Goal: Check status: Check status

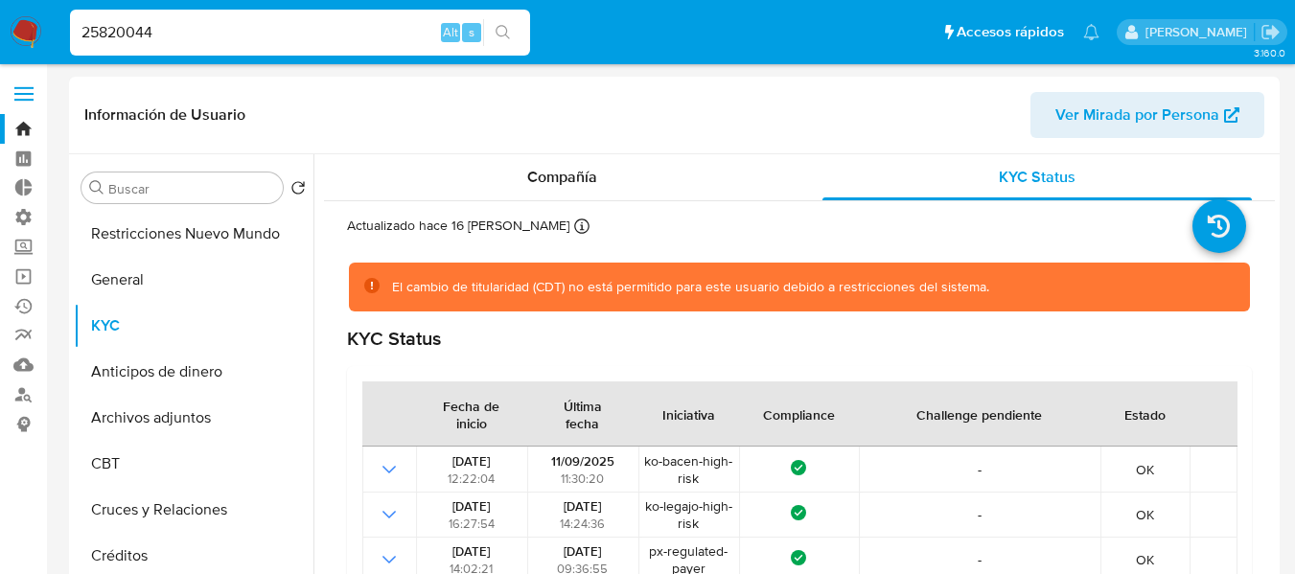
select select "10"
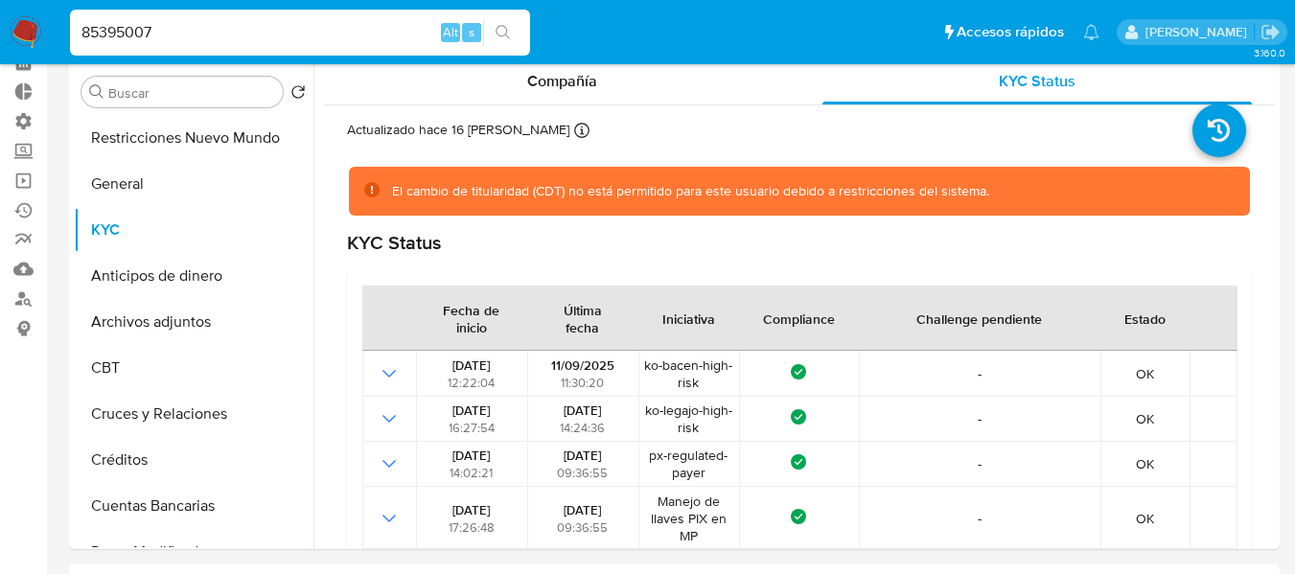
scroll to position [252, 0]
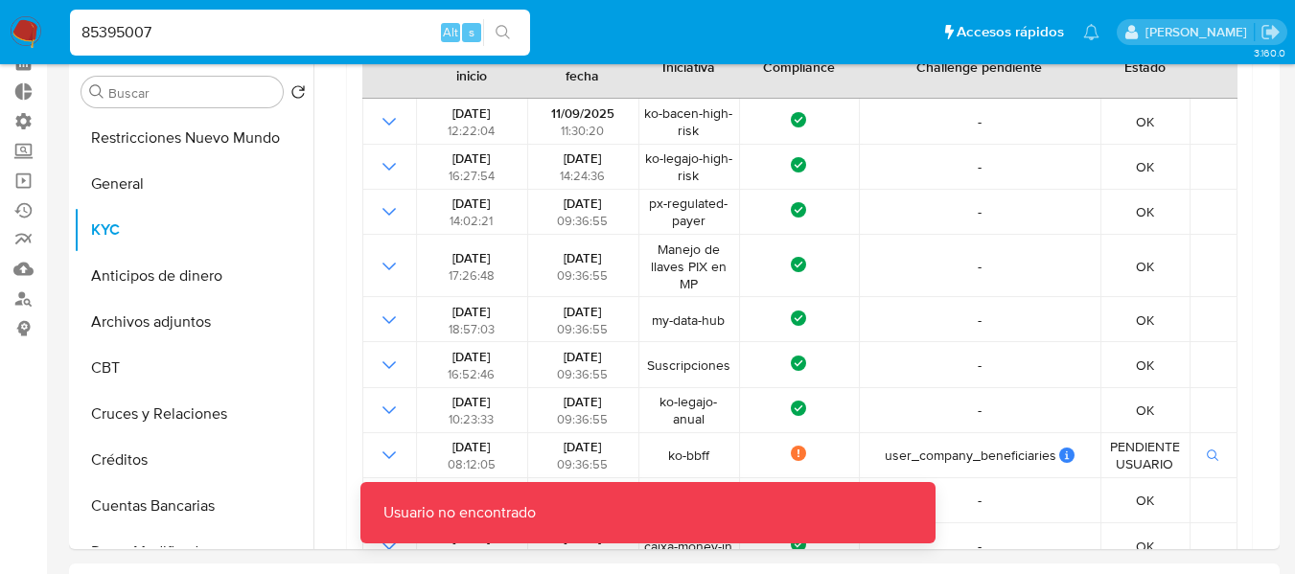
click at [217, 35] on input "85395007" at bounding box center [300, 32] width 460 height 25
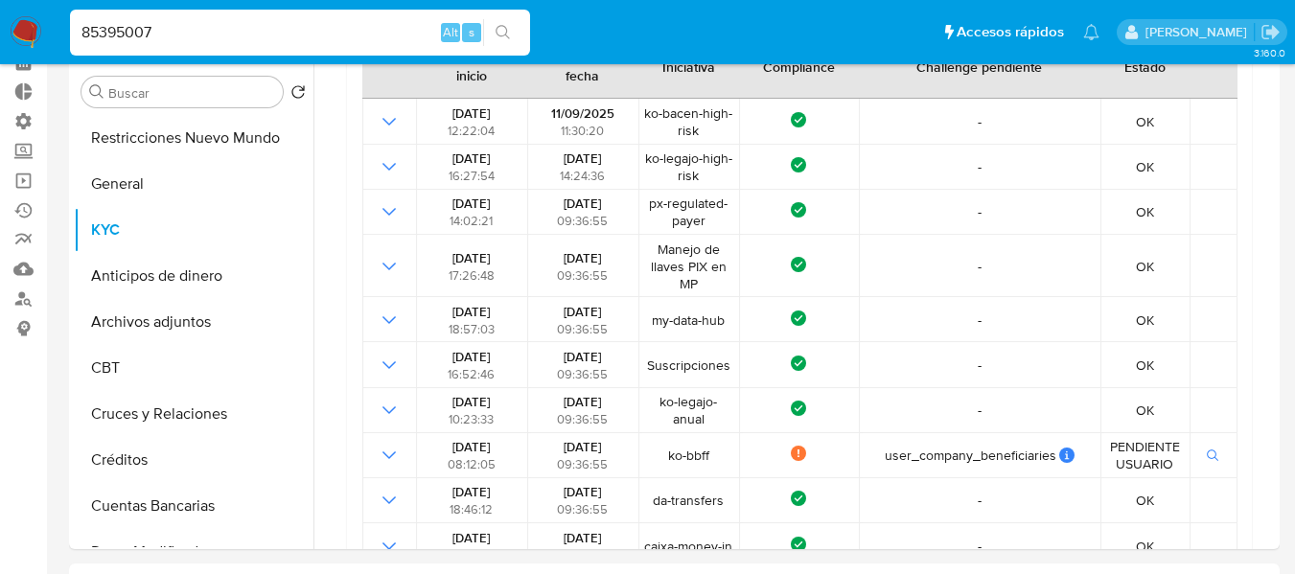
type input "85395007"
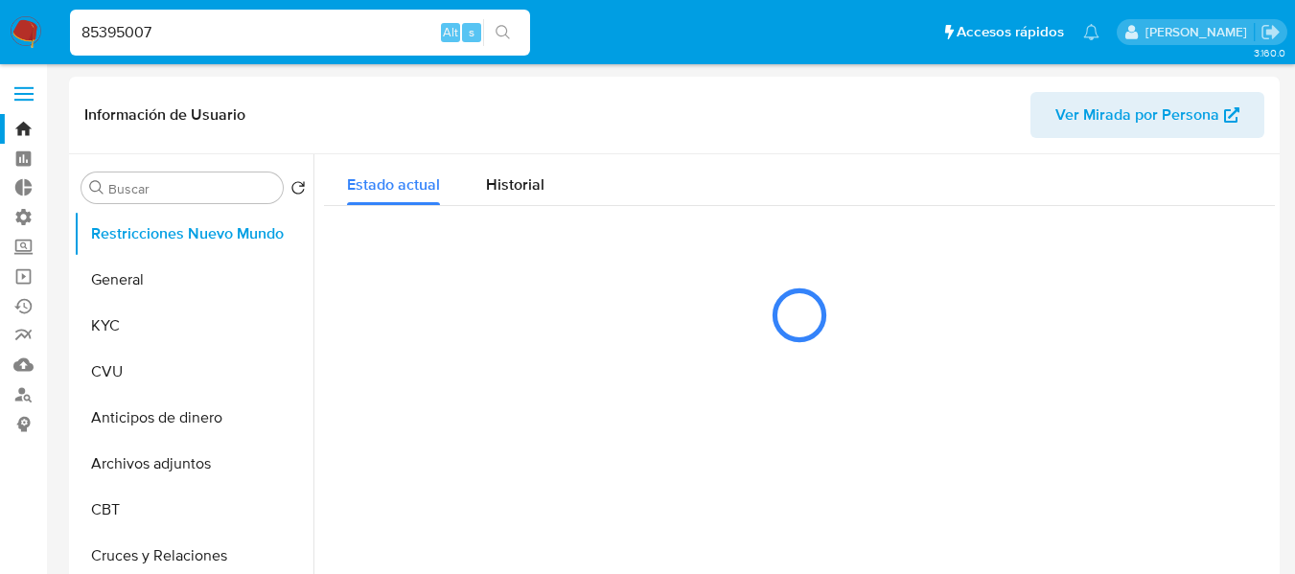
select select "10"
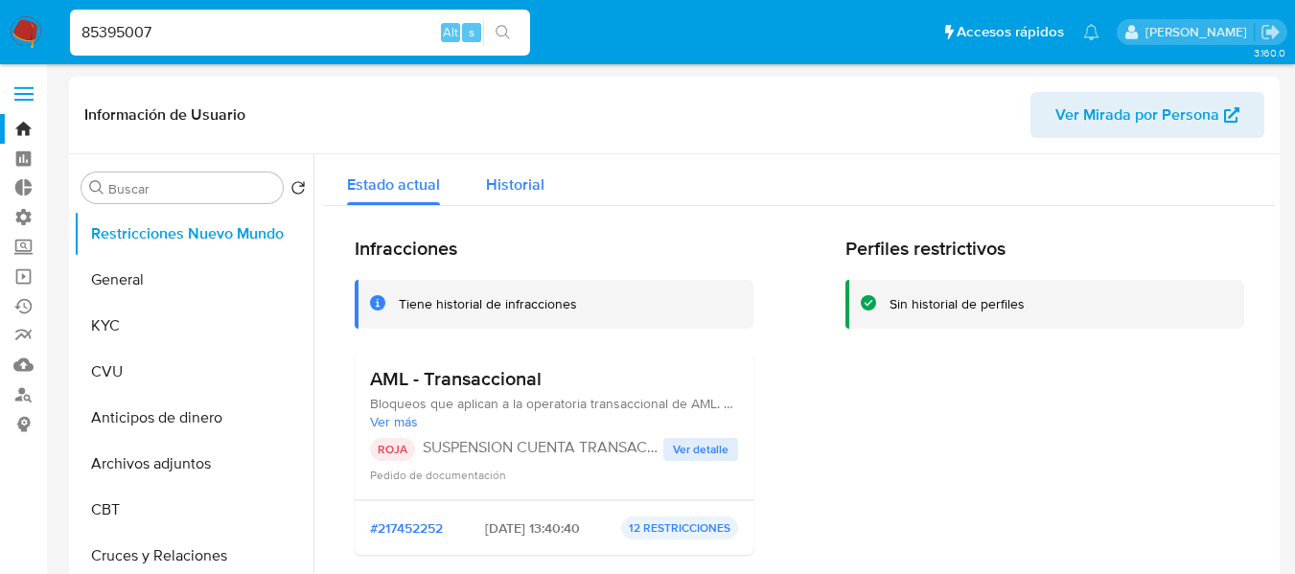
click at [532, 194] on span "Historial" at bounding box center [515, 184] width 58 height 22
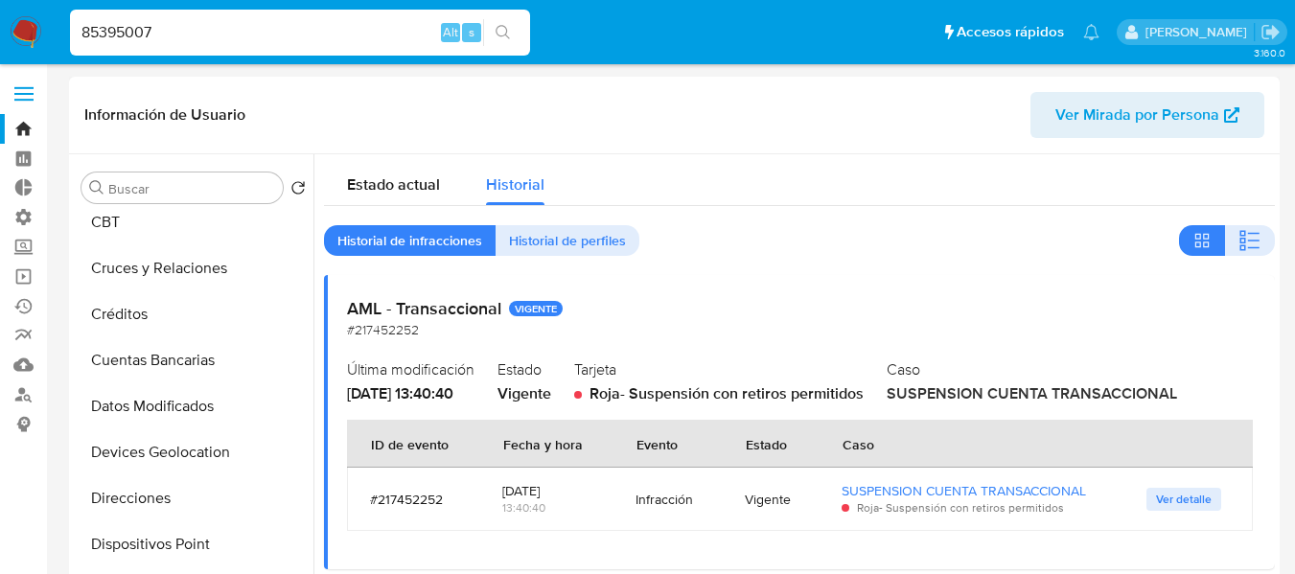
scroll to position [575, 0]
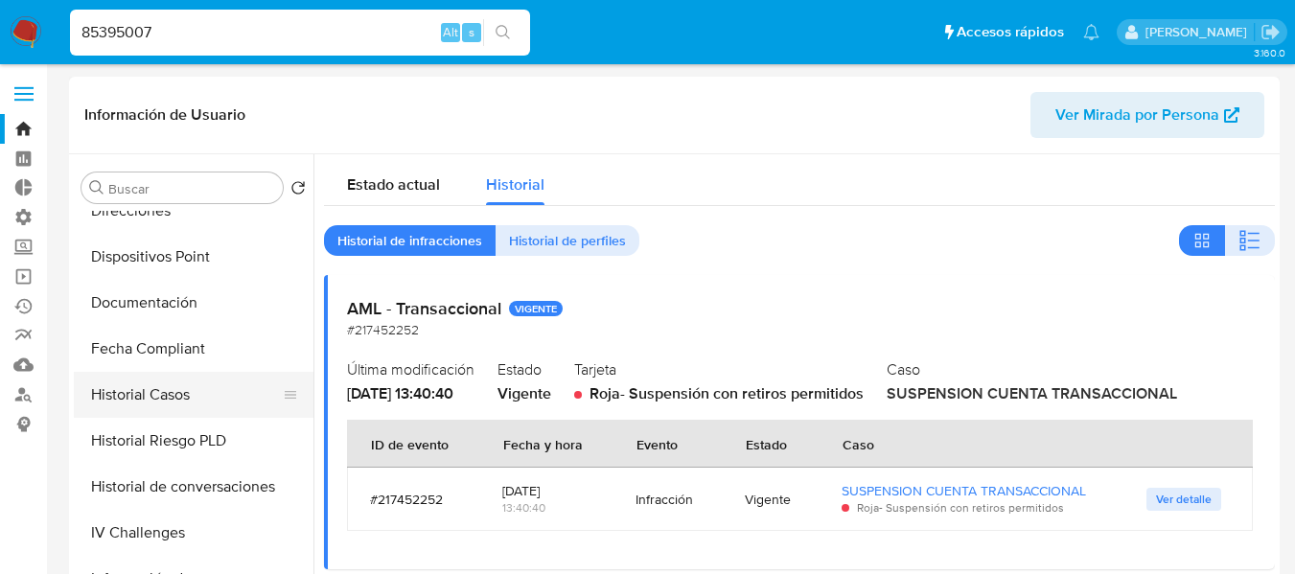
click at [129, 399] on button "Historial Casos" at bounding box center [186, 395] width 224 height 46
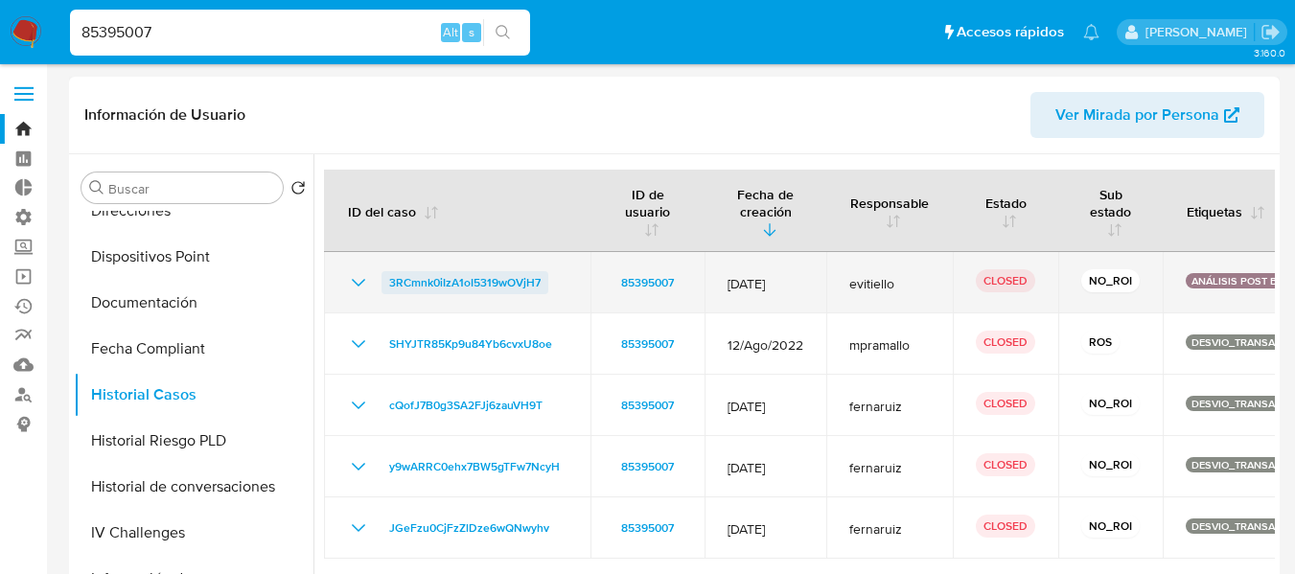
click at [385, 283] on link "3RCmnk0iIzA1oI5319wOVjH7" at bounding box center [464, 282] width 167 height 23
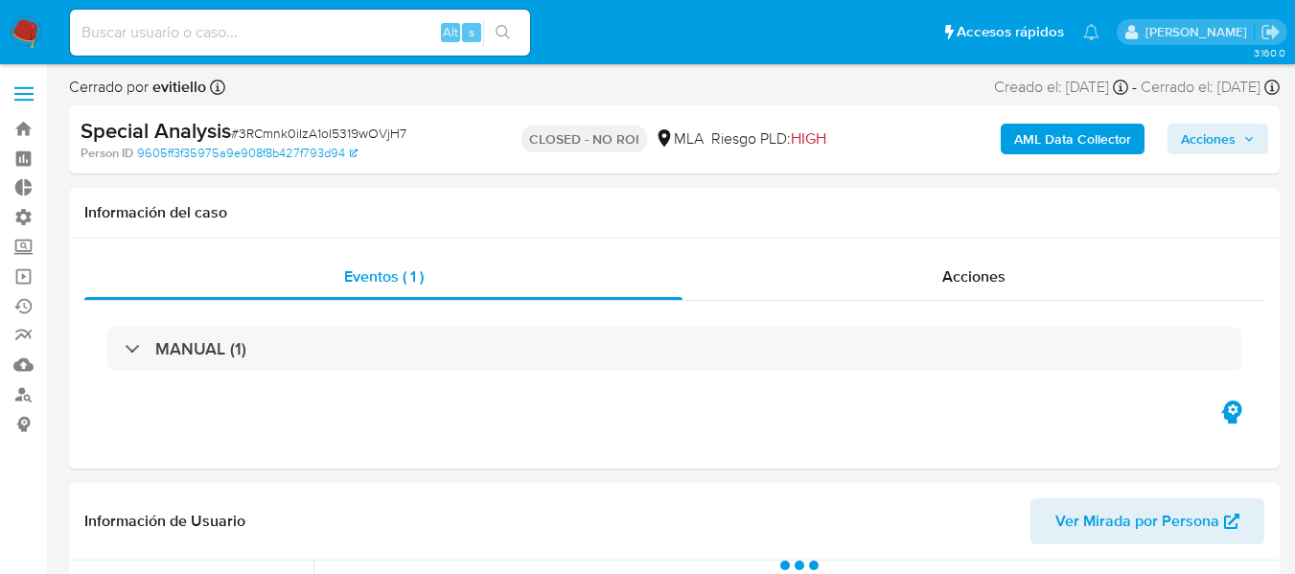
select select "10"
click at [957, 290] on div "Acciones" at bounding box center [973, 277] width 582 height 46
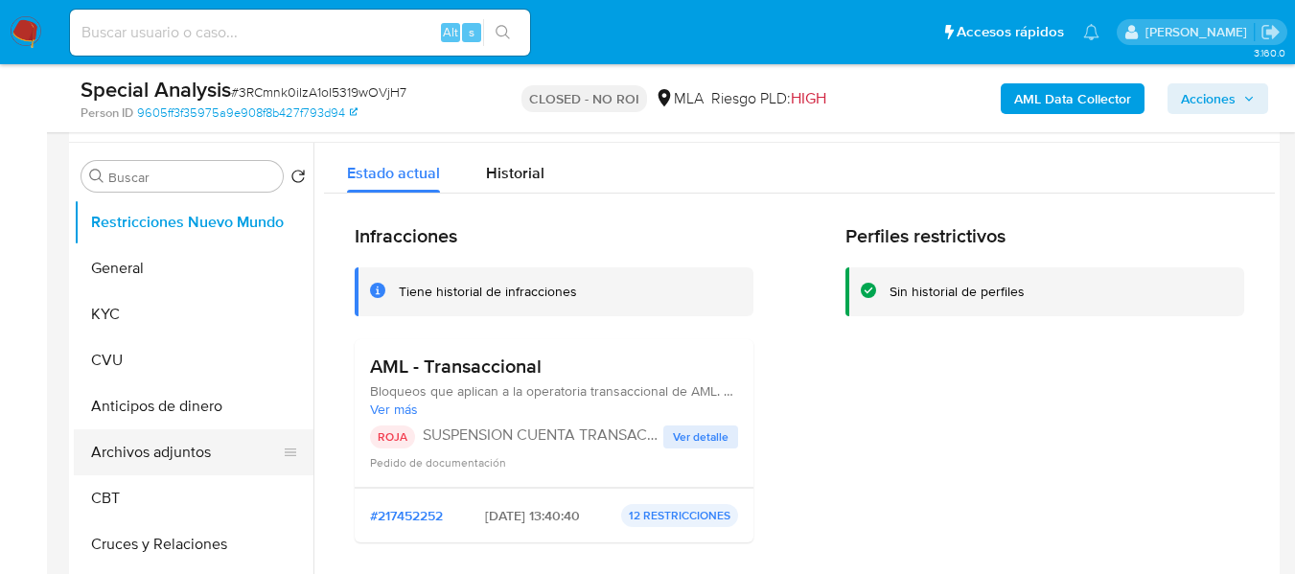
scroll to position [575, 0]
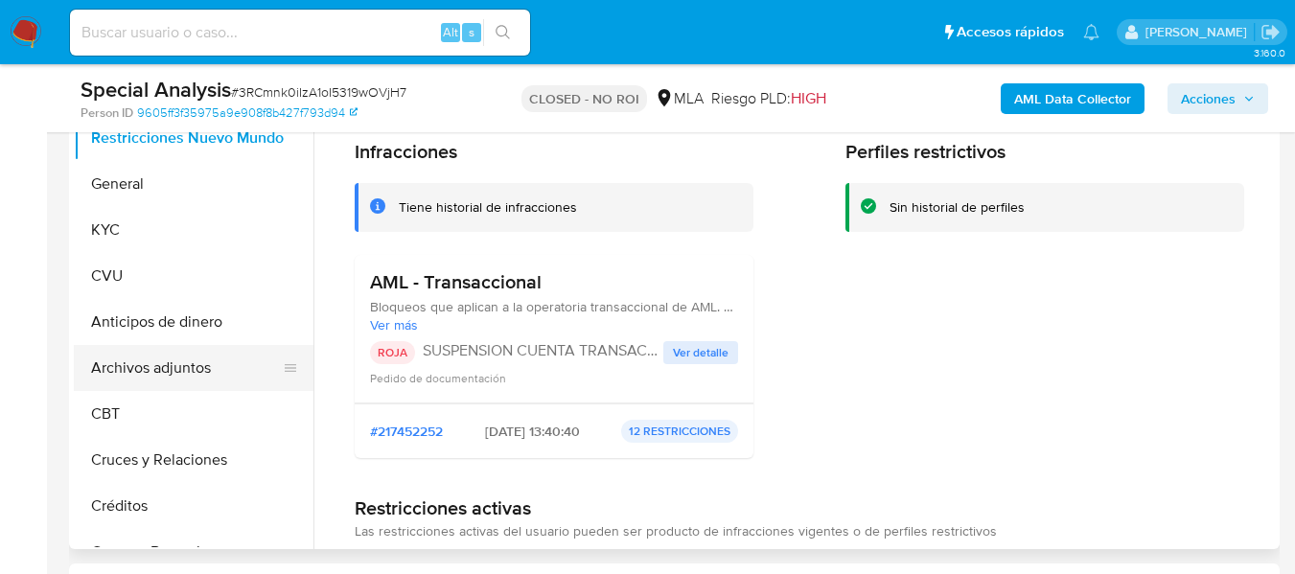
click at [116, 359] on button "Archivos adjuntos" at bounding box center [186, 368] width 224 height 46
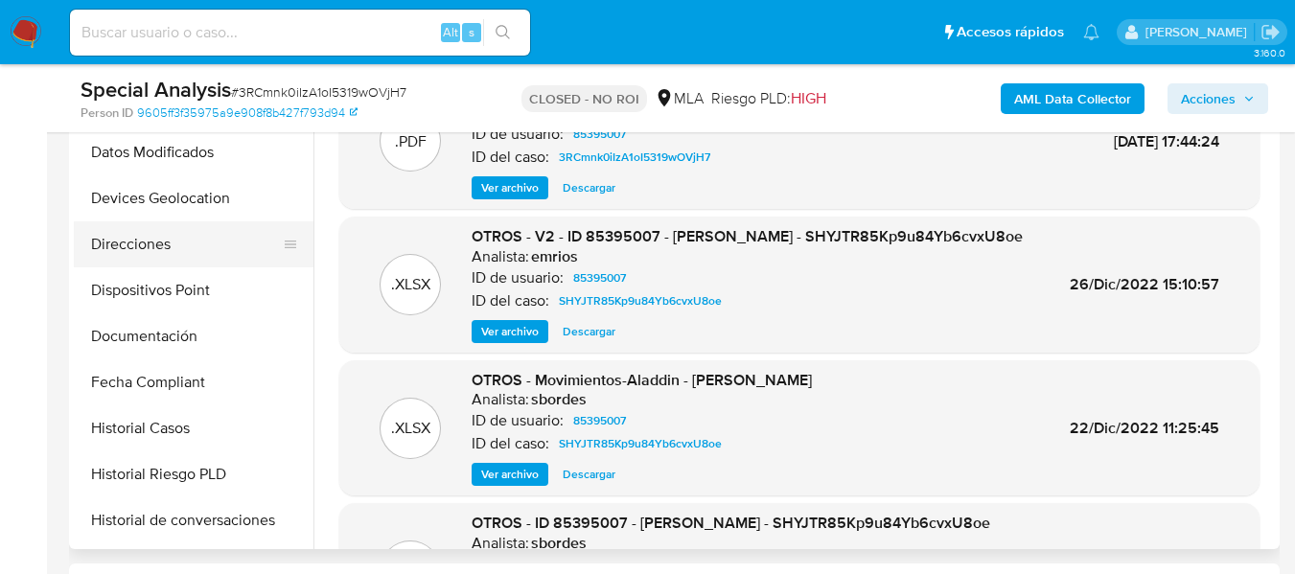
scroll to position [479, 0]
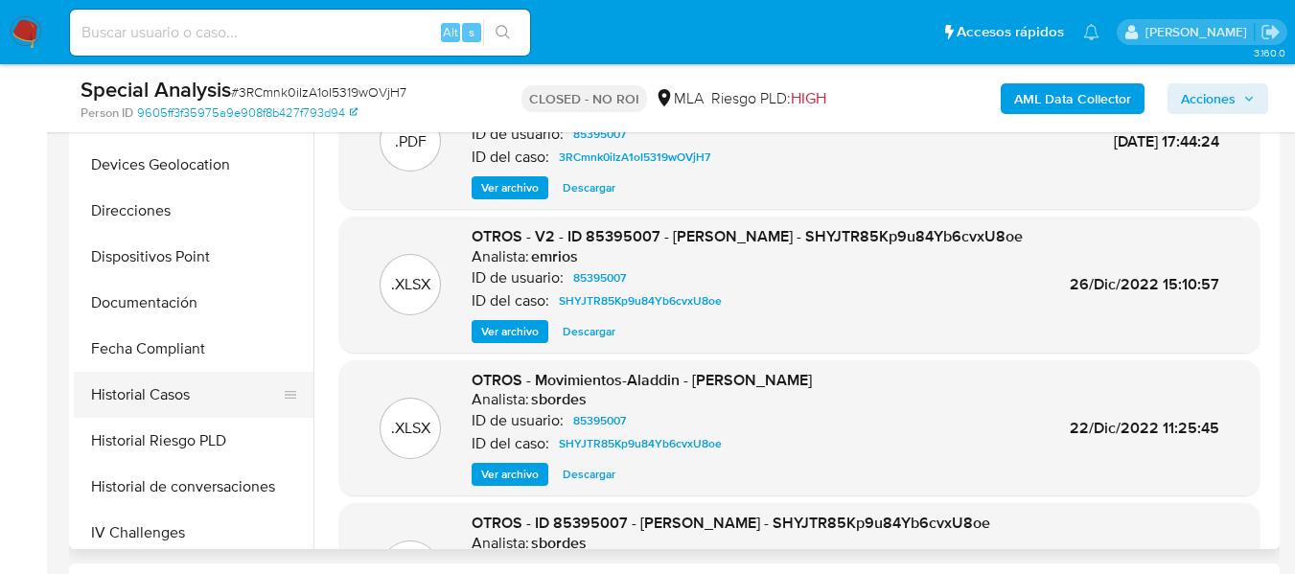
click at [142, 400] on button "Historial Casos" at bounding box center [186, 395] width 224 height 46
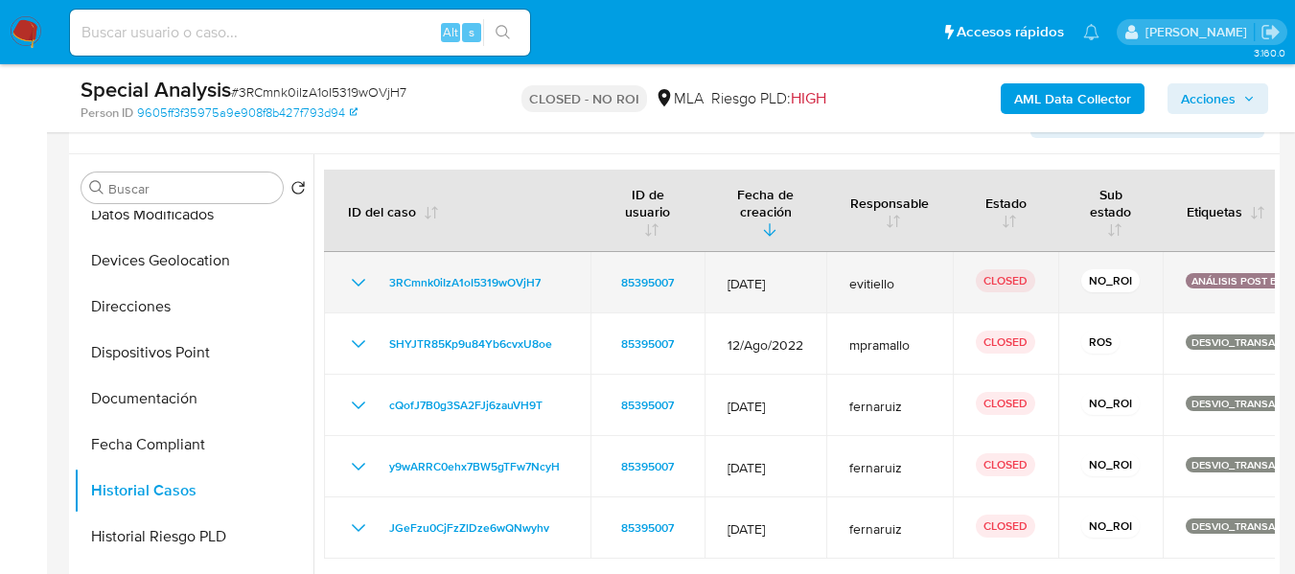
click at [359, 285] on icon "Mostrar/Ocultar" at bounding box center [358, 283] width 13 height 8
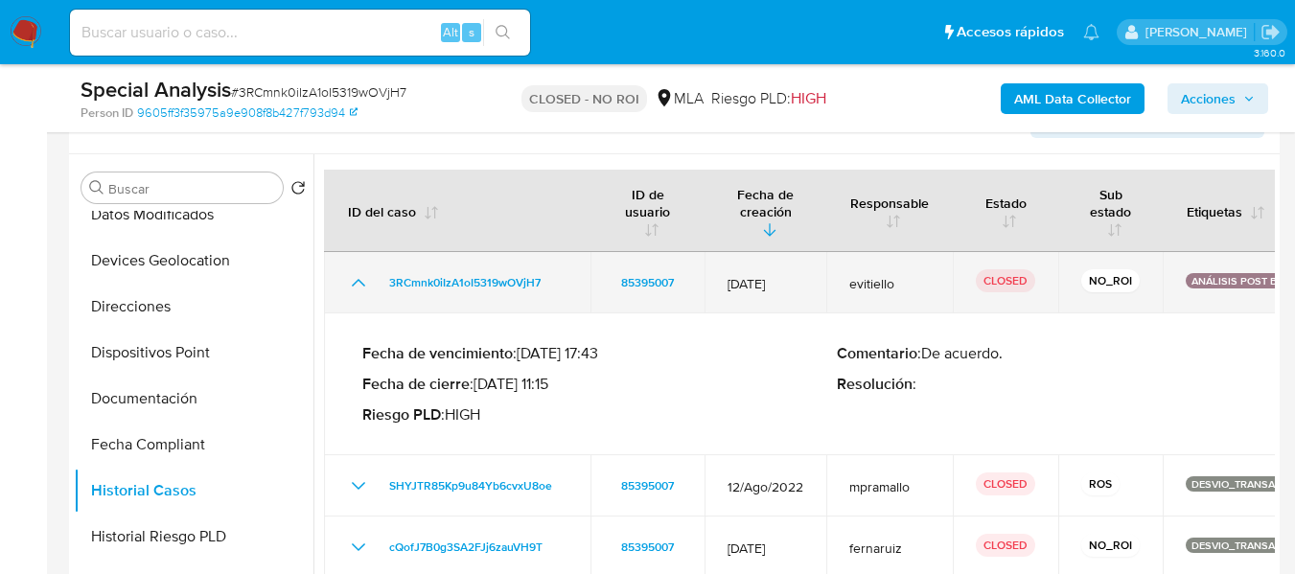
click at [359, 285] on icon "Mostrar/Ocultar" at bounding box center [358, 282] width 23 height 23
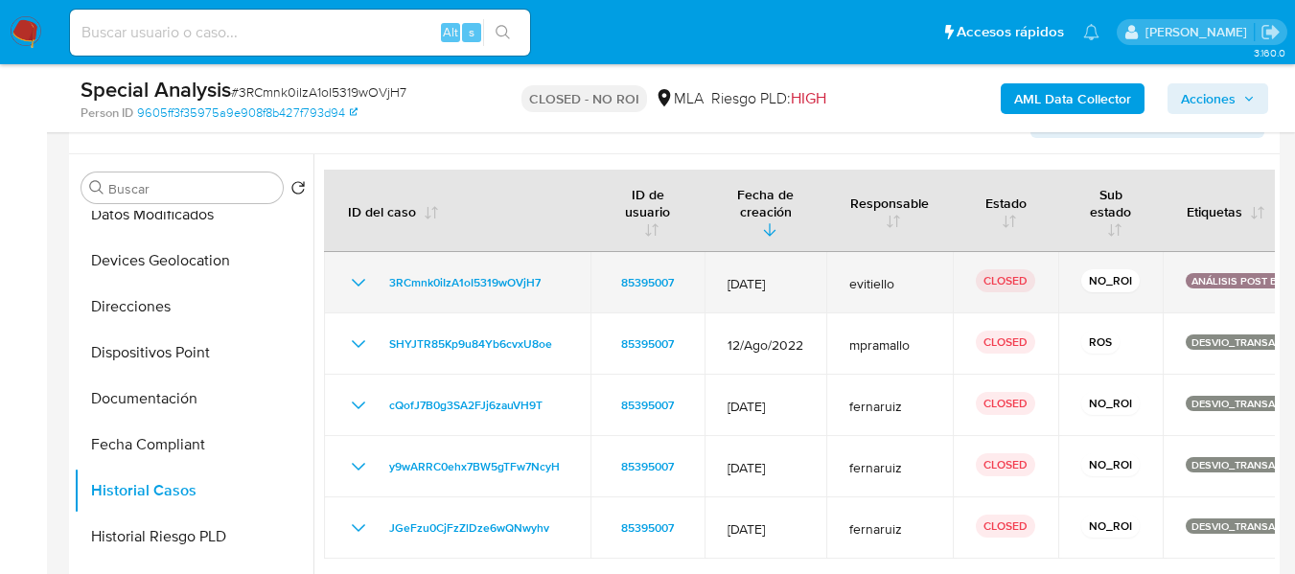
click at [359, 285] on icon "Mostrar/Ocultar" at bounding box center [358, 283] width 13 height 8
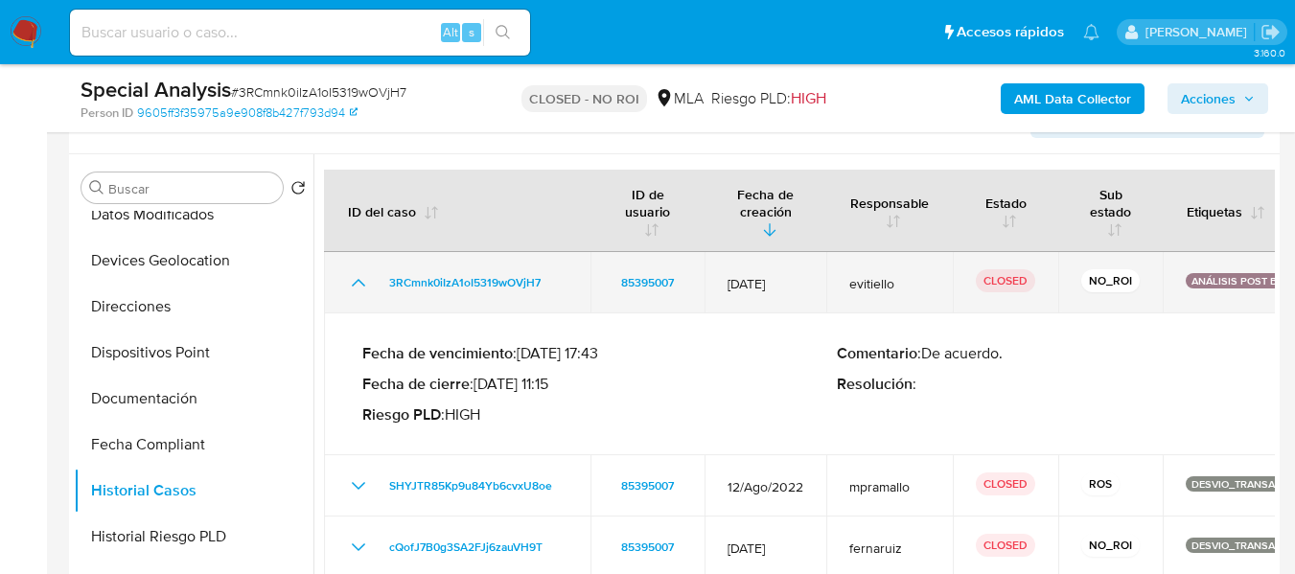
click at [359, 285] on icon "Mostrar/Ocultar" at bounding box center [358, 282] width 23 height 23
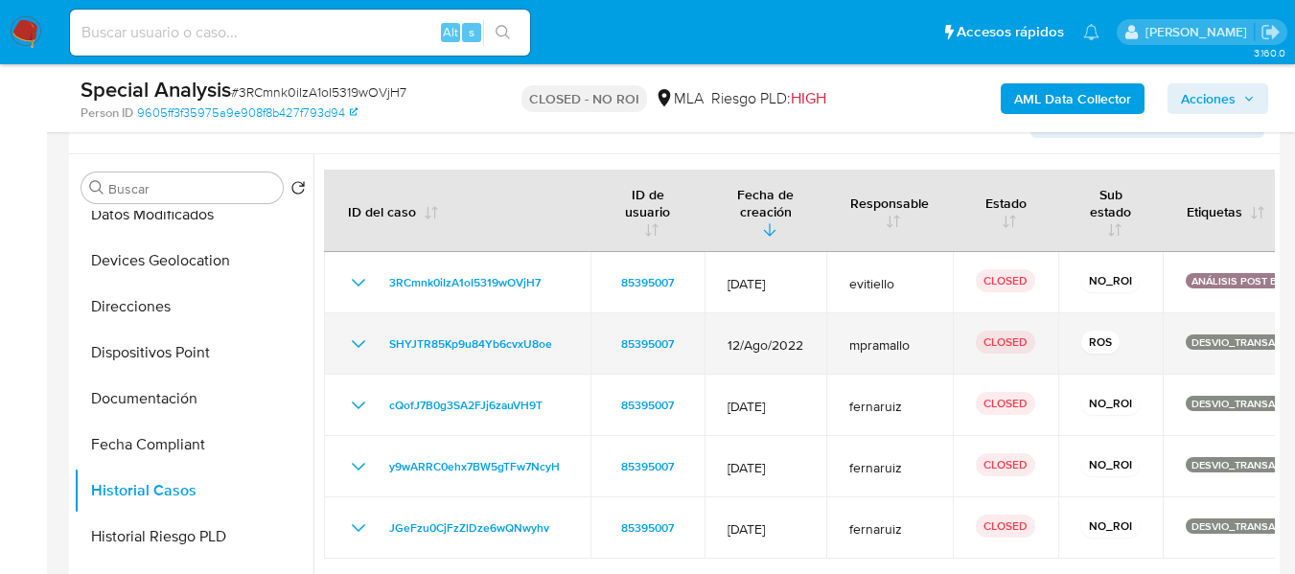
click at [357, 348] on icon "Mostrar/Ocultar" at bounding box center [358, 344] width 23 height 23
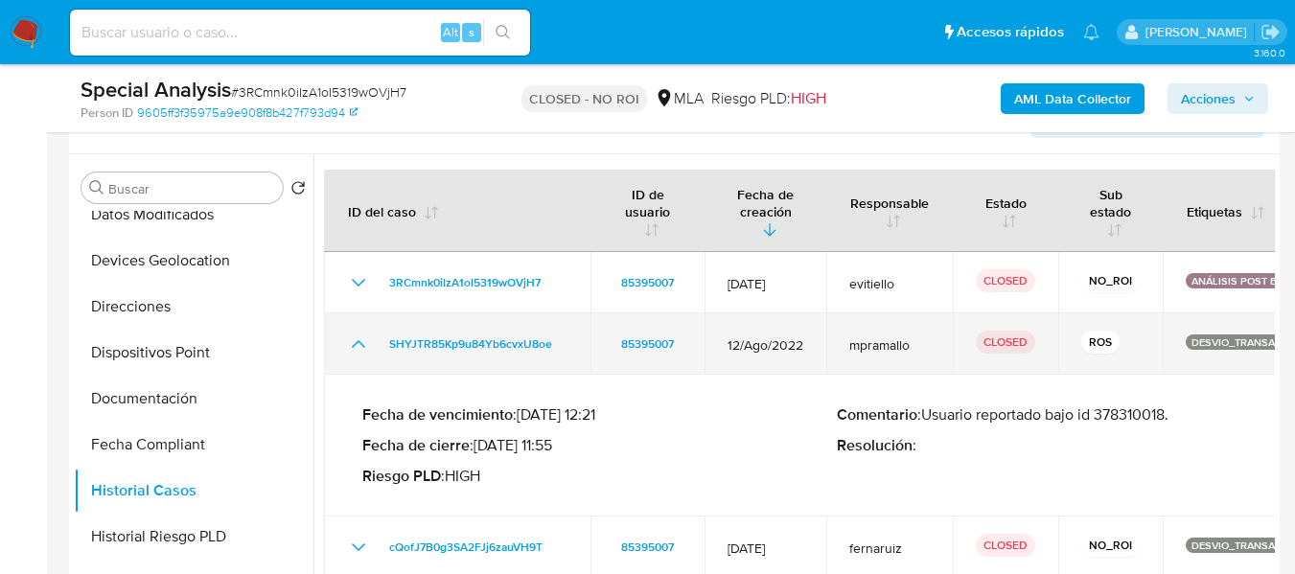
click at [349, 342] on icon "Mostrar/Ocultar" at bounding box center [358, 344] width 23 height 23
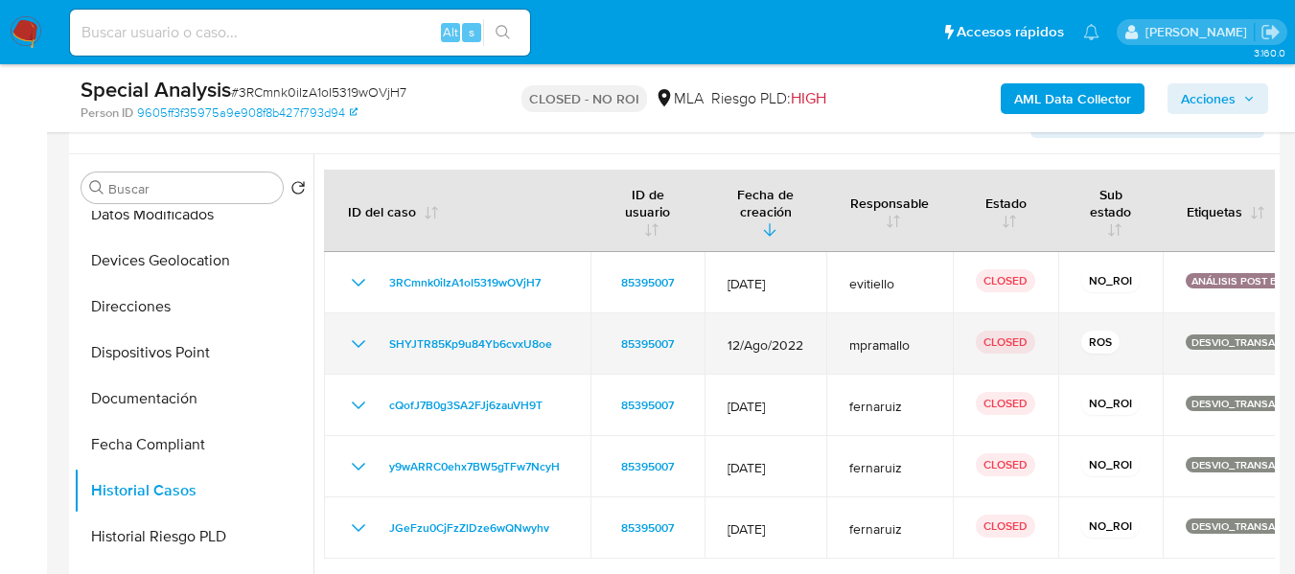
click at [349, 342] on icon "Mostrar/Ocultar" at bounding box center [358, 344] width 23 height 23
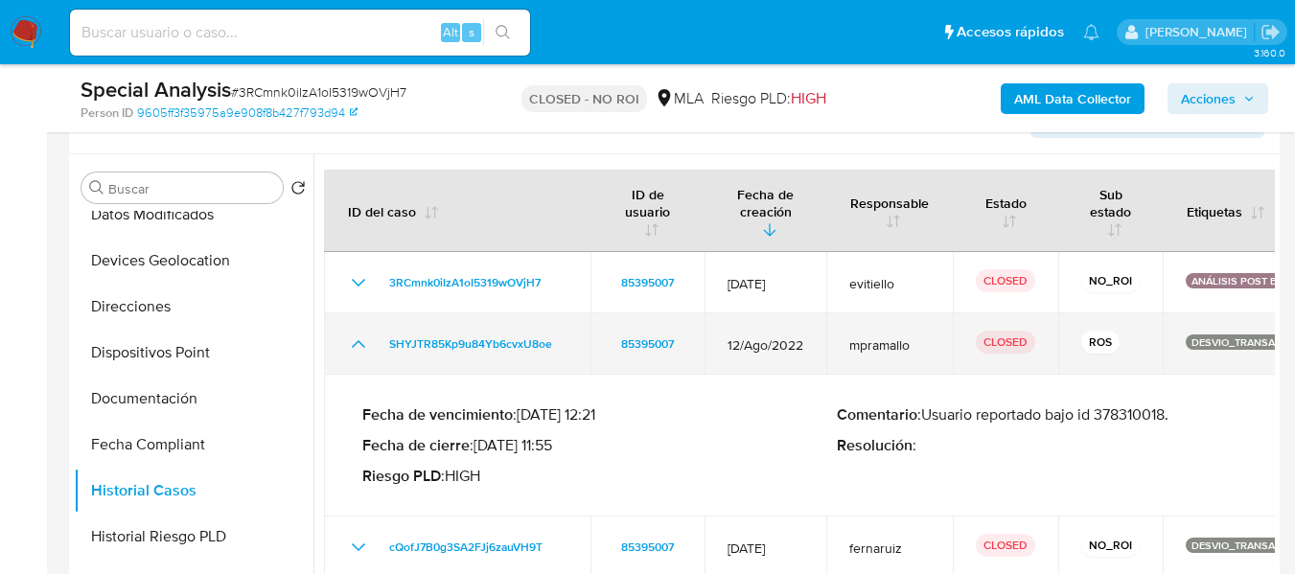
click at [349, 342] on icon "Mostrar/Ocultar" at bounding box center [358, 344] width 23 height 23
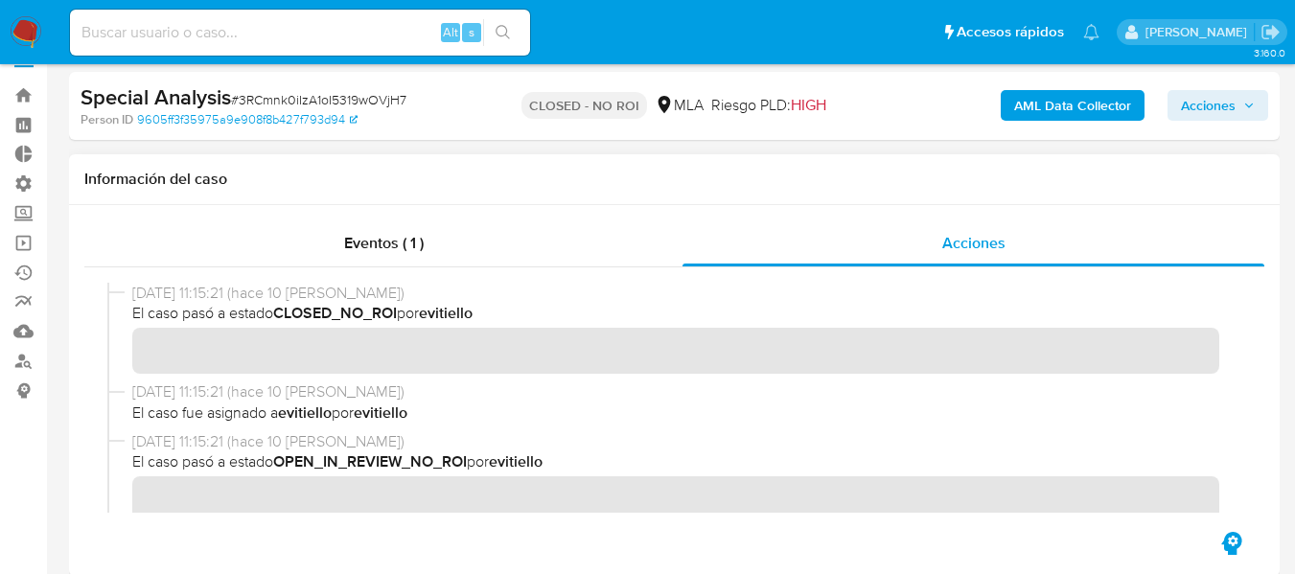
scroll to position [0, 0]
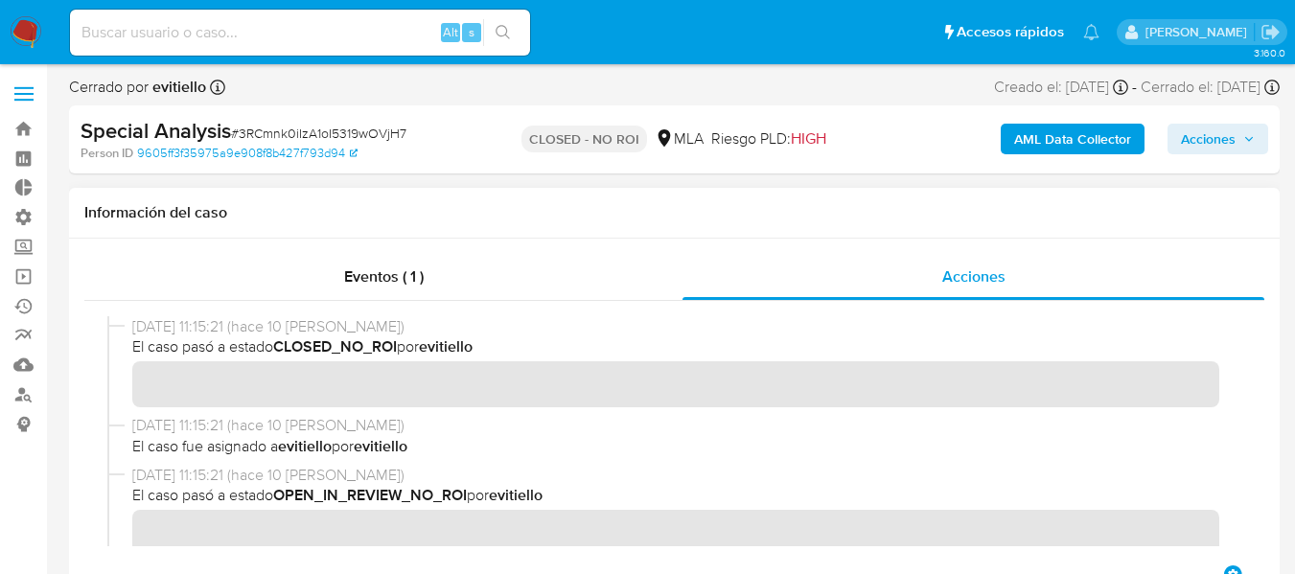
click at [361, 301] on div at bounding box center [674, 431] width 1180 height 261
click at [364, 288] on div "Eventos ( 1 )" at bounding box center [383, 277] width 598 height 46
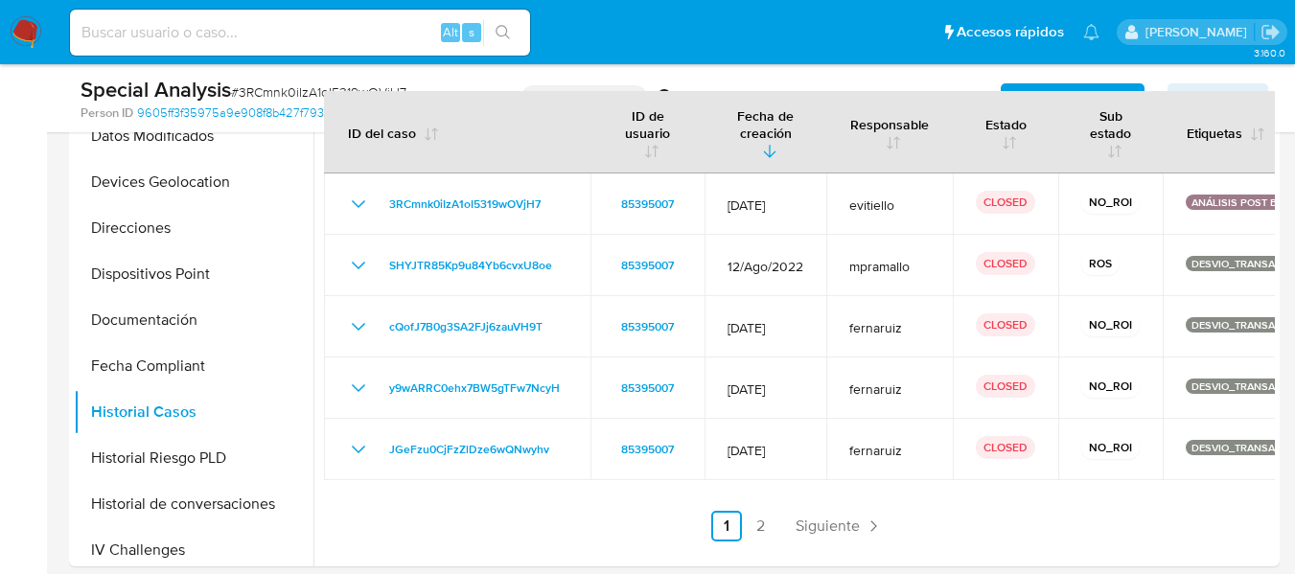
scroll to position [383, 0]
